Goal: Transaction & Acquisition: Subscribe to service/newsletter

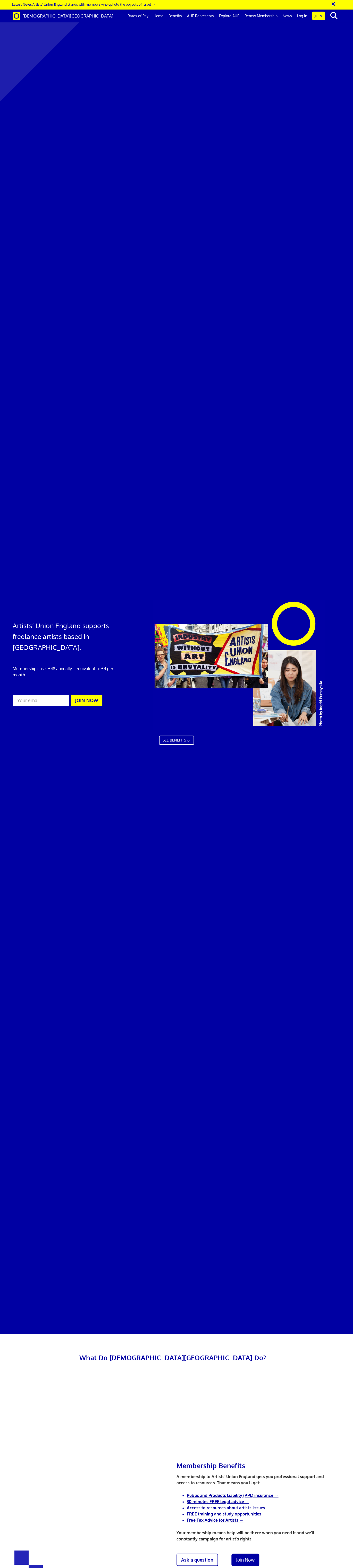
scroll to position [0, 2]
click at [48, 695] on input "email" at bounding box center [40, 700] width 57 height 12
type input "kaycheer2@msn.com"
click at [85, 695] on button "JOIN NOW" at bounding box center [86, 700] width 31 height 12
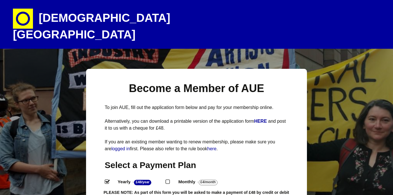
select select
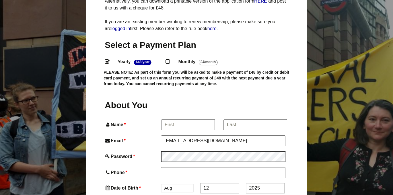
scroll to position [120, 0]
click at [180, 119] on input "Name *" at bounding box center [187, 124] width 53 height 10
type input "Kay"
click at [234, 119] on input "*" at bounding box center [254, 124] width 63 height 10
type input "Cheer"
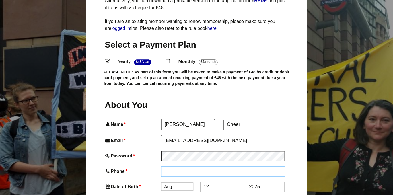
click at [188, 166] on input "Phone *" at bounding box center [223, 171] width 124 height 10
click at [175, 167] on input "Phone *" at bounding box center [223, 172] width 124 height 10
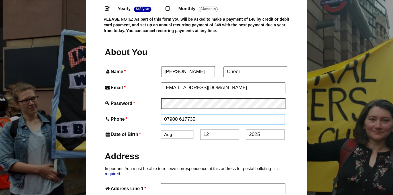
scroll to position [174, 0]
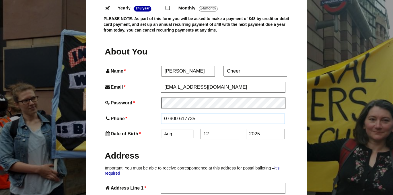
type input "07900 617735"
select select "11"
click option "Nov" at bounding box center [0, 0] width 0 height 0
click at [219, 129] on input "12" at bounding box center [219, 134] width 39 height 10
type input "1"
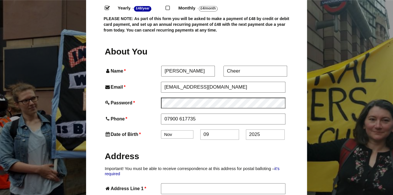
type input "09"
click at [261, 129] on input "2025" at bounding box center [265, 134] width 39 height 10
type input "2"
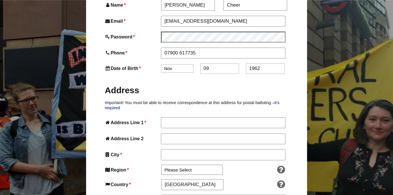
scroll to position [243, 0]
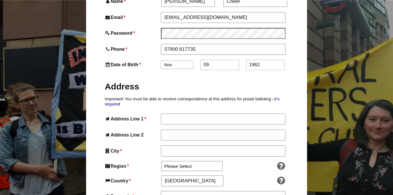
type input "1962"
click at [186, 114] on input "Address Line 1 *" at bounding box center [223, 119] width 124 height 10
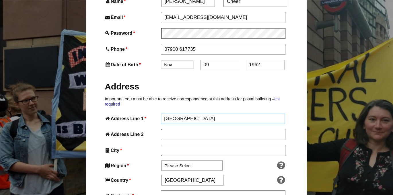
type input "Fairhaven"
click at [172, 130] on input "Address Line 2" at bounding box center [223, 135] width 124 height 10
type input "Hollins lane"
click at [170, 145] on input "City *" at bounding box center [223, 150] width 124 height 10
type input "C"
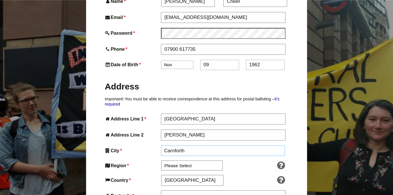
type input "Carnforth"
click at [161, 161] on select "Please Select South East England London North West England East of England West…" at bounding box center [191, 166] width 61 height 10
select select "North West"
click option "North West England" at bounding box center [0, 0] width 0 height 0
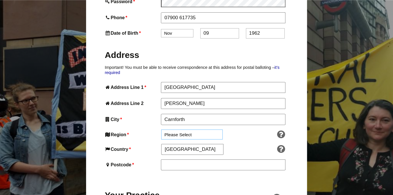
scroll to position [276, 0]
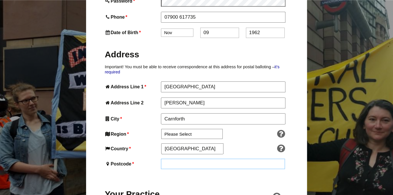
click at [188, 159] on input "Postcode *" at bounding box center [223, 164] width 124 height 10
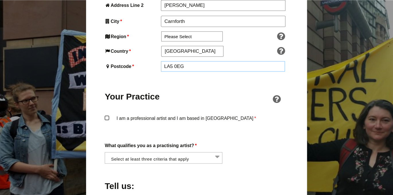
scroll to position [379, 0]
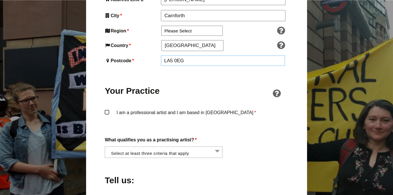
type input "LA5 0EG"
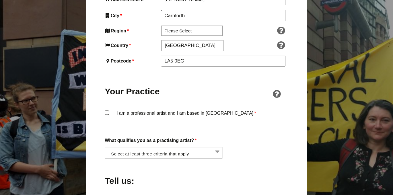
click at [108, 109] on label "I am a professional artist and I am based in England *" at bounding box center [196, 117] width 183 height 17
click at [0, 0] on input "I am a professional artist and I am based in England *" at bounding box center [0, 0] width 0 height 0
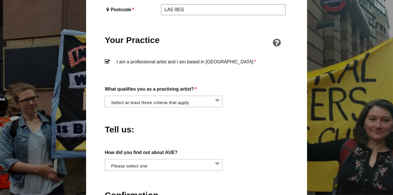
scroll to position [431, 0]
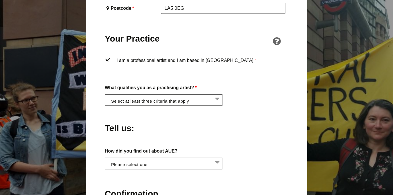
click at [220, 95] on li at bounding box center [165, 100] width 118 height 10
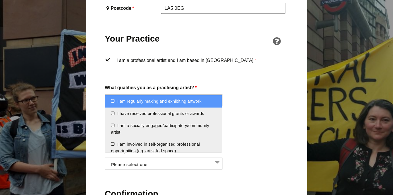
click at [193, 100] on li "I am regularly making and exhibiting artwork" at bounding box center [163, 101] width 117 height 12
select select "regularly_making_and_exhibiting_artwork"
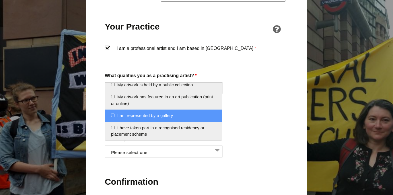
scroll to position [444, 0]
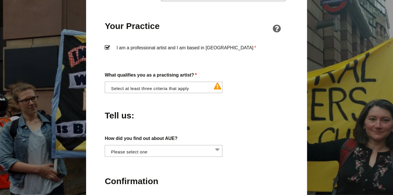
click at [247, 137] on div "How did you find out about AUE? Word of mouth Facebook Twitter Other social med…" at bounding box center [196, 145] width 183 height 22
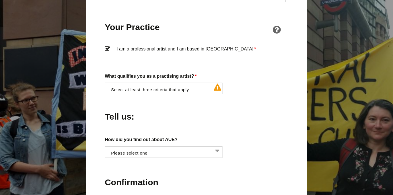
scroll to position [441, 0]
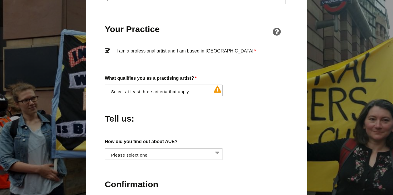
click at [195, 85] on li at bounding box center [165, 90] width 118 height 10
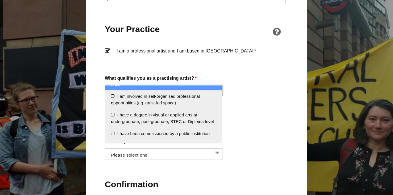
scroll to position [40, 0]
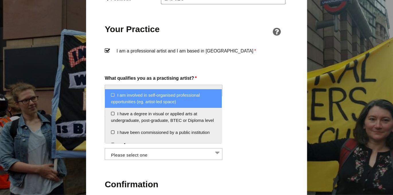
click at [117, 96] on li "I am involved in self-organised professional opportunities (eg. artist-led spac…" at bounding box center [163, 98] width 117 height 19
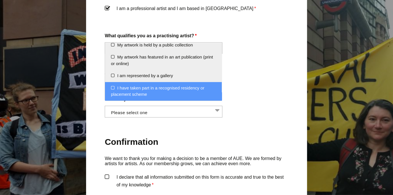
scroll to position [484, 0]
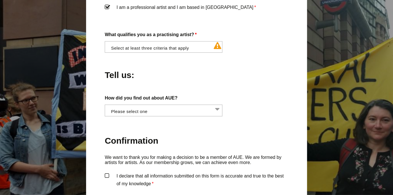
click at [218, 105] on li at bounding box center [165, 110] width 118 height 10
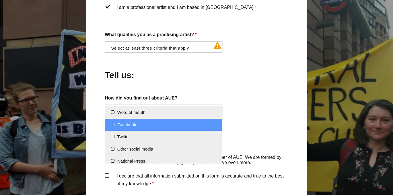
select select "Facebook"
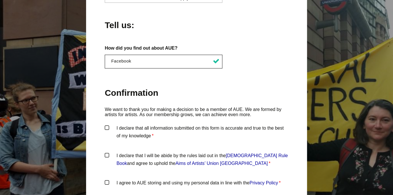
scroll to position [541, 0]
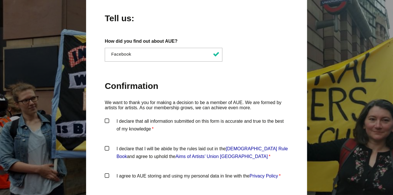
click at [108, 117] on label "I declare that all information submitted on this form is accurate and true to t…" at bounding box center [196, 125] width 183 height 17
click at [0, 0] on input "I declare that all information submitted on this form is accurate and true to t…" at bounding box center [0, 0] width 0 height 0
click at [108, 145] on label "I declare that I will be abide by the rules laid out in the Artists' Union Engl…" at bounding box center [196, 153] width 183 height 17
click at [0, 0] on input "I declare that I will be abide by the rules laid out in the Artists' Union Engl…" at bounding box center [0, 0] width 0 height 0
click at [107, 172] on label "I agree to AUE storing and using my personal data in line with the Privacy Poli…" at bounding box center [196, 180] width 183 height 17
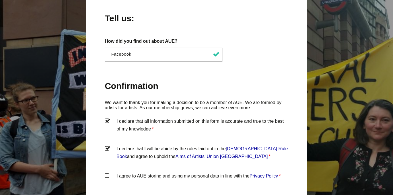
click at [0, 0] on input "I agree to AUE storing and using my personal data in line with the Privacy Poli…" at bounding box center [0, 0] width 0 height 0
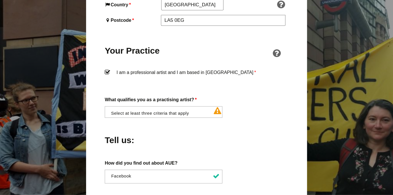
scroll to position [423, 0]
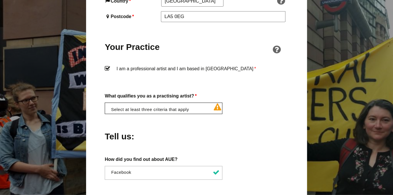
click at [220, 103] on li at bounding box center [165, 108] width 118 height 10
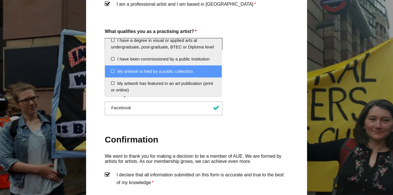
scroll to position [68, 0]
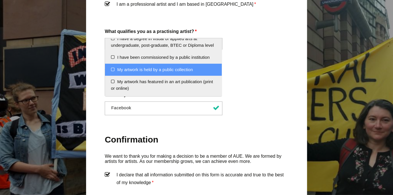
click at [151, 69] on li "My artwork is held by a public collection" at bounding box center [163, 70] width 117 height 12
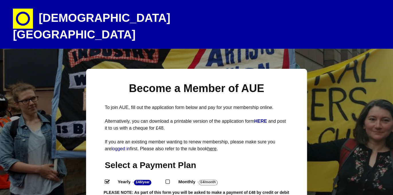
scroll to position [423, 0]
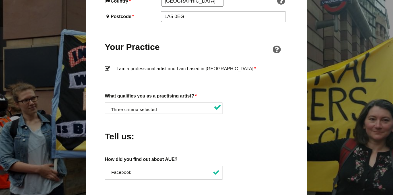
click at [215, 137] on div "To join AUE, fill out the application form below and pay for your membership on…" at bounding box center [196, 91] width 183 height 821
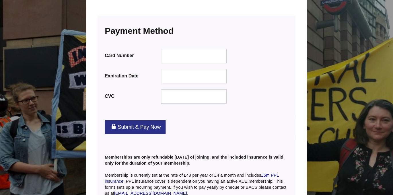
scroll to position [723, 0]
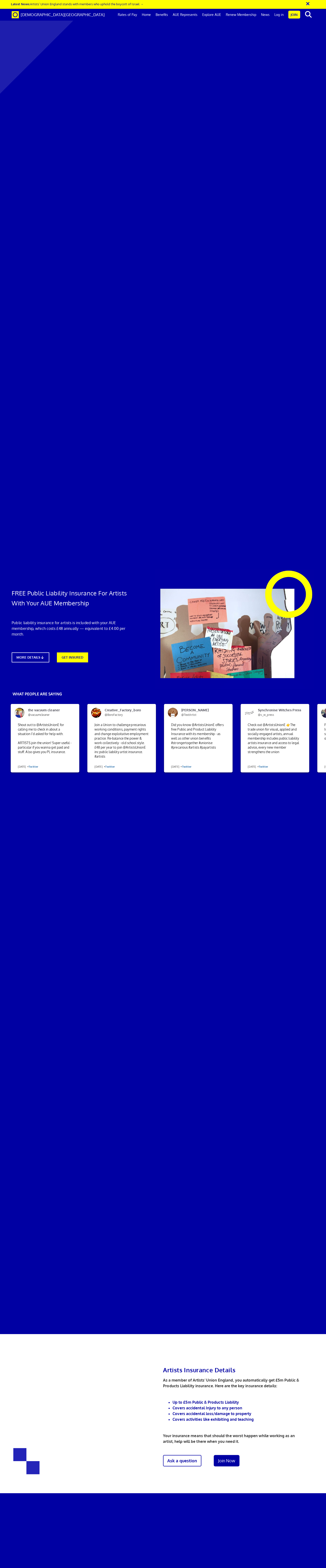
scroll to position [31, 0]
click at [80, 651] on link "GET INSURED" at bounding box center [72, 656] width 34 height 11
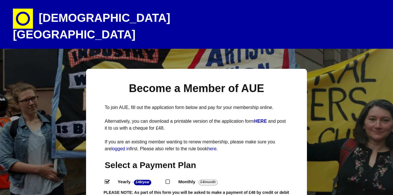
select select
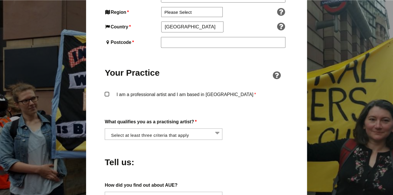
scroll to position [392, 0]
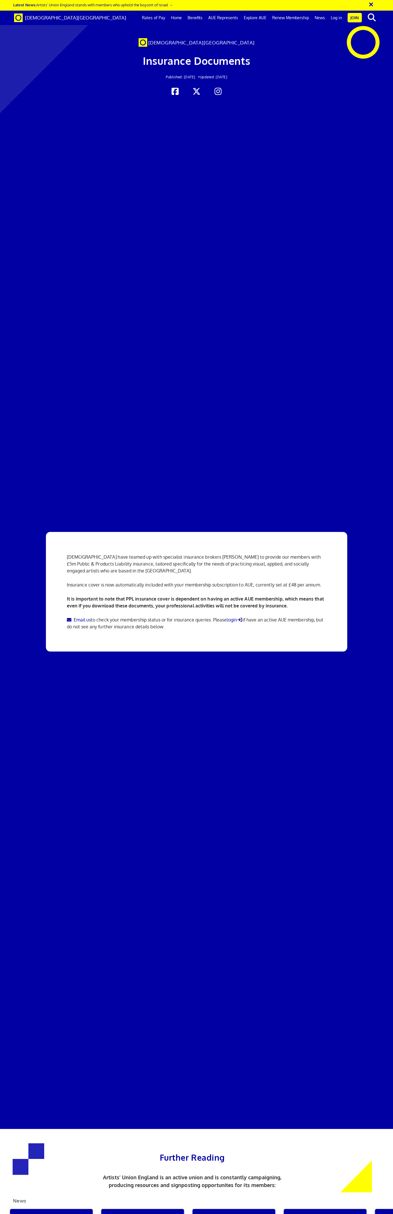
scroll to position [69, 0]
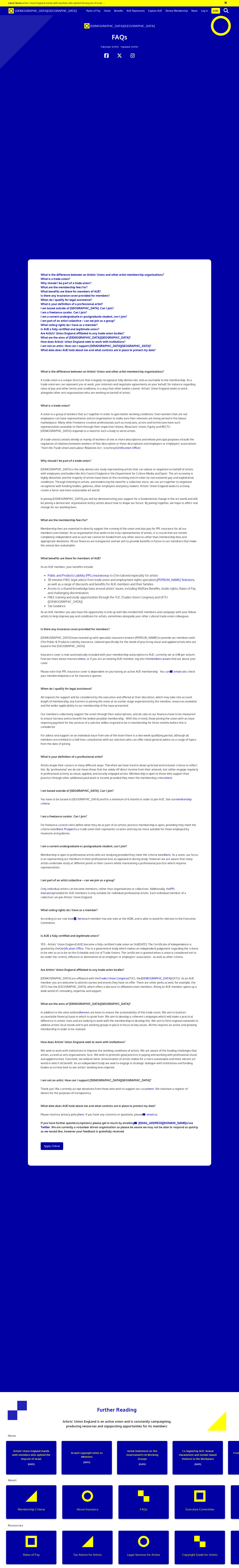
scroll to position [49, 0]
click at [133, 273] on b "What is the difference between an Artists' Union and other artist membership or…" at bounding box center [102, 275] width 123 height 4
click at [169, 775] on link "here." at bounding box center [169, 777] width 7 height 4
